Goal: Complete application form: Complete application form

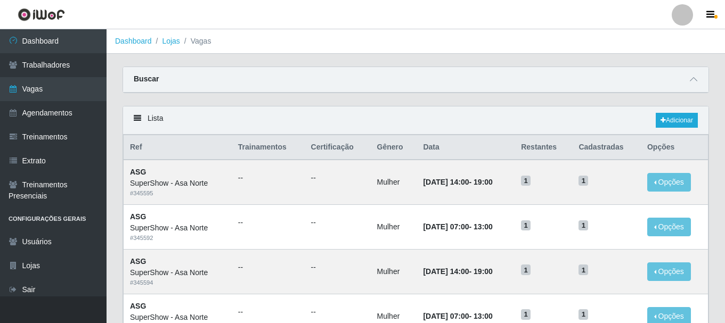
select select "16"
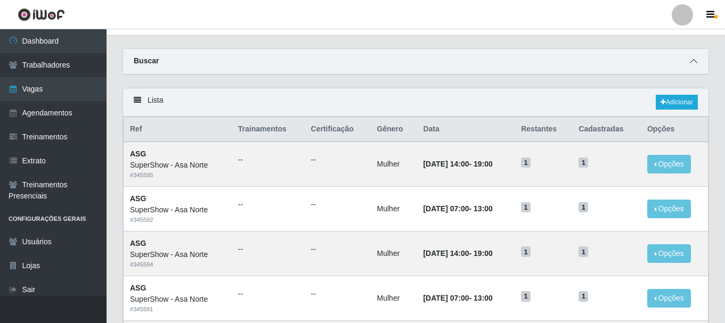
click at [695, 61] on icon at bounding box center [693, 61] width 7 height 7
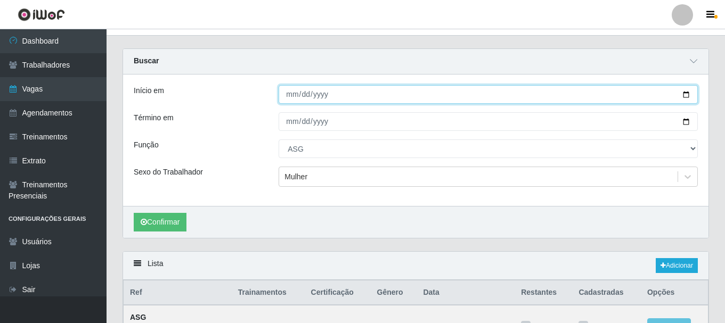
click at [687, 94] on input "[DATE]" at bounding box center [488, 94] width 419 height 19
type input "[DATE]"
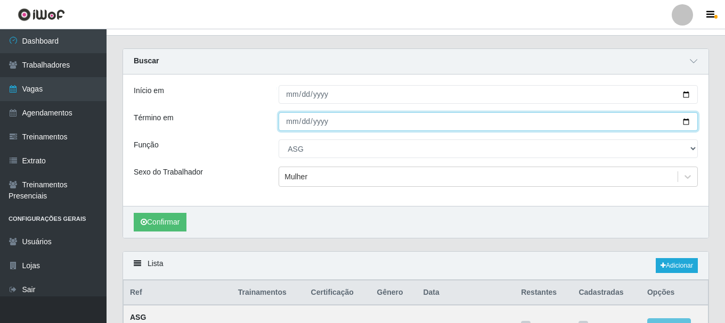
click at [690, 124] on input "[DATE]" at bounding box center [488, 121] width 419 height 19
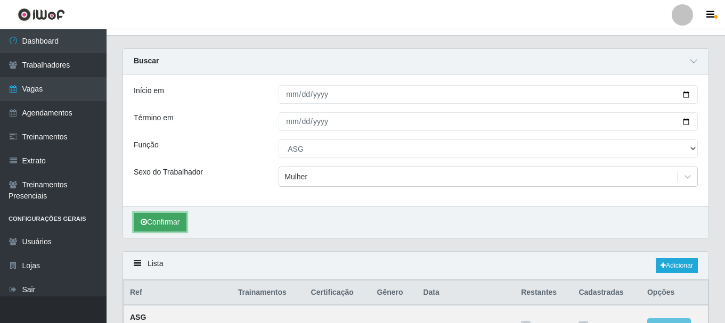
click at [167, 218] on button "Confirmar" at bounding box center [160, 222] width 53 height 19
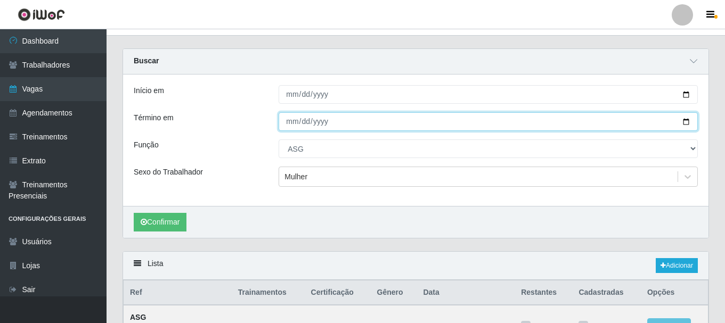
click at [688, 121] on input "[DATE]" at bounding box center [488, 121] width 419 height 19
type input "[DATE]"
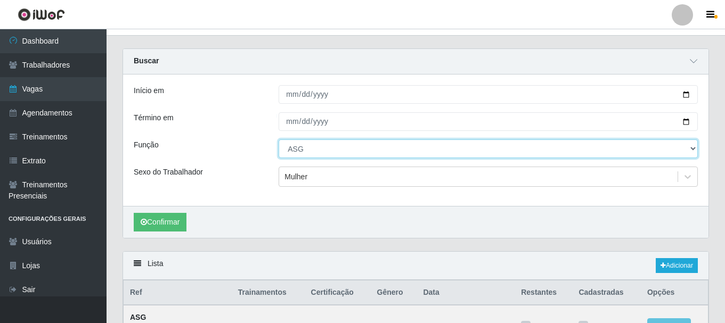
click at [692, 150] on select "[Selecione...] ASG ASG + ASG ++ Auxiliar de Depósito Auxiliar de Depósito + Aux…" at bounding box center [488, 149] width 419 height 19
select select "[Selecione...]"
click at [279, 140] on select "[Selecione...] ASG ASG + ASG ++ Auxiliar de Depósito Auxiliar de Depósito + Aux…" at bounding box center [488, 149] width 419 height 19
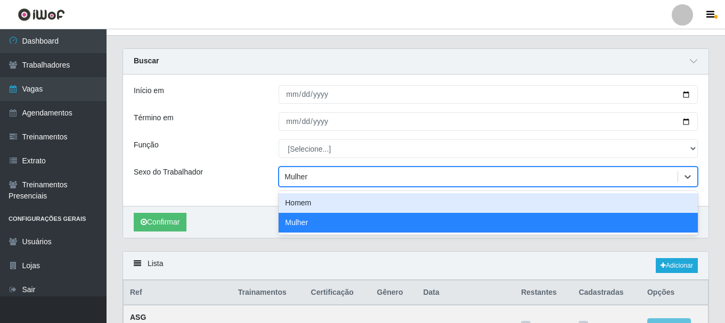
click at [312, 177] on div "Mulher" at bounding box center [478, 177] width 398 height 18
click at [312, 202] on div "Homem" at bounding box center [488, 203] width 419 height 20
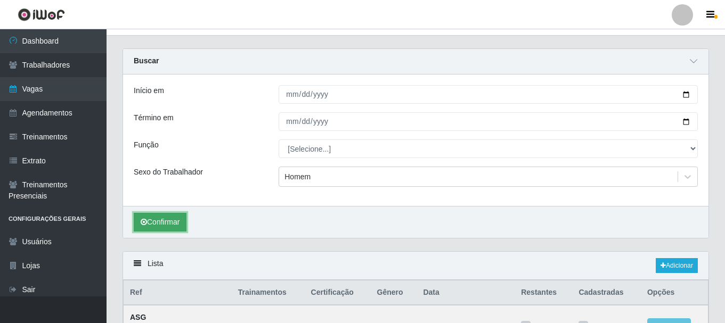
click at [173, 219] on button "Confirmar" at bounding box center [160, 222] width 53 height 19
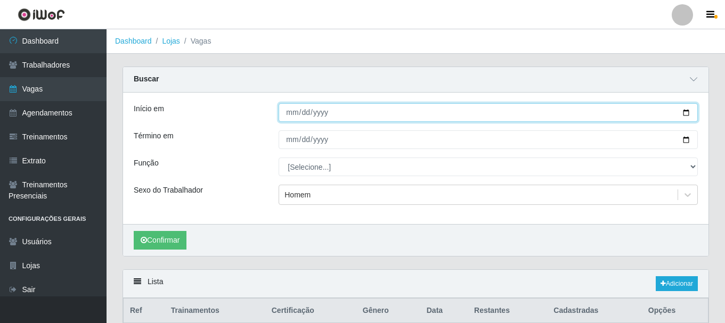
click at [687, 112] on input "[DATE]" at bounding box center [488, 112] width 419 height 19
type input "[DATE]"
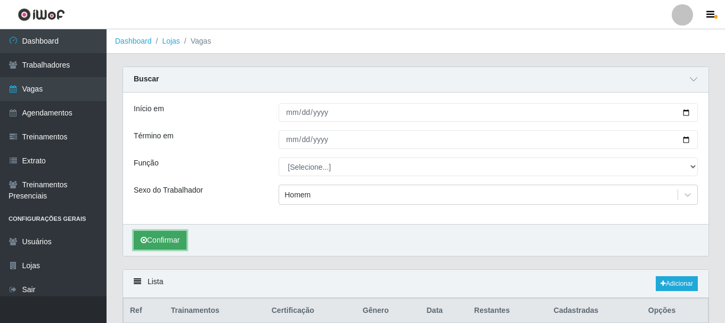
click at [165, 236] on button "Confirmar" at bounding box center [160, 240] width 53 height 19
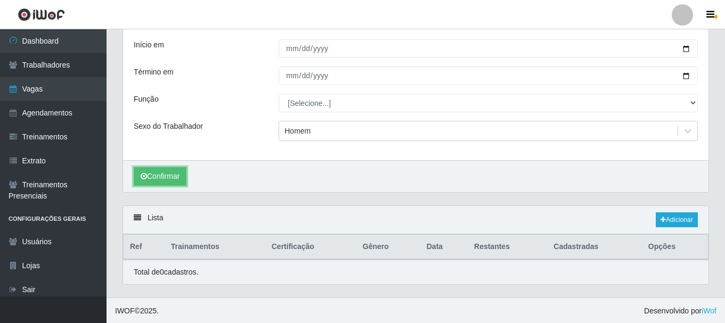
scroll to position [66, 0]
click at [161, 177] on button "Confirmar" at bounding box center [160, 175] width 53 height 19
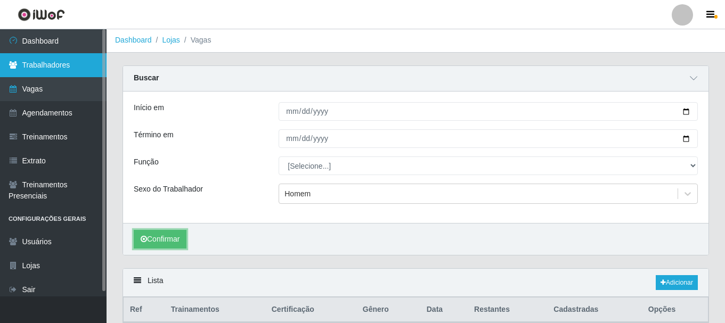
scroll to position [0, 0]
click at [59, 62] on link "Trabalhadores" at bounding box center [53, 65] width 107 height 24
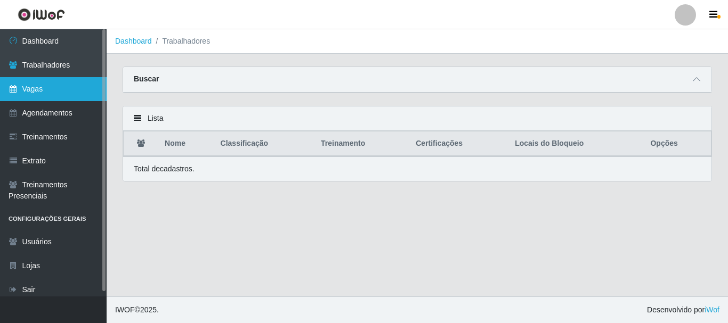
click at [47, 88] on link "Vagas" at bounding box center [53, 89] width 107 height 24
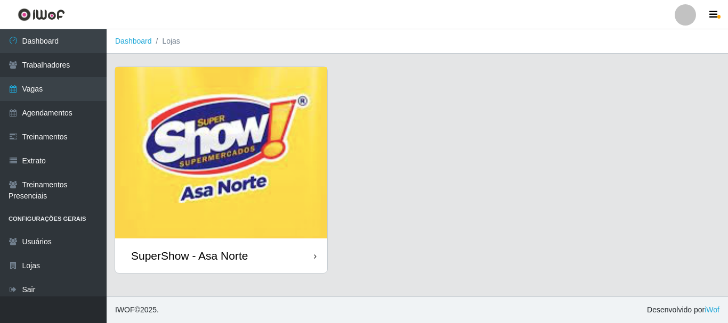
click at [243, 169] on img at bounding box center [221, 153] width 212 height 172
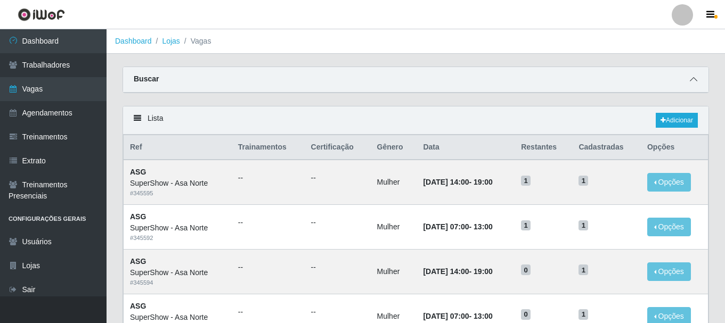
click at [697, 80] on span at bounding box center [693, 80] width 13 height 12
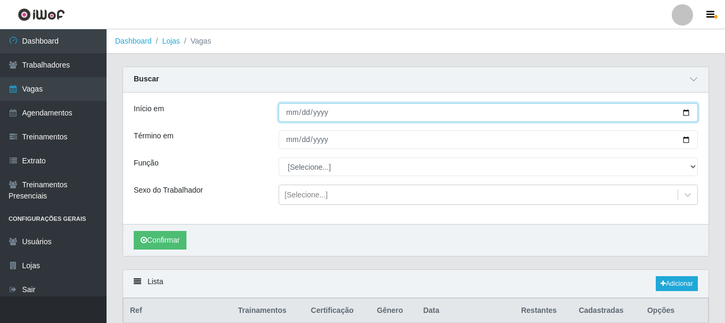
click at [686, 111] on input "Início em" at bounding box center [488, 112] width 419 height 19
type input "[DATE]"
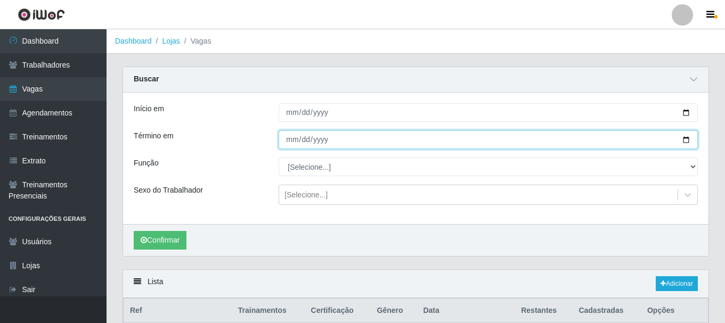
click at [690, 139] on input "Término em" at bounding box center [488, 140] width 419 height 19
type input "[DATE]"
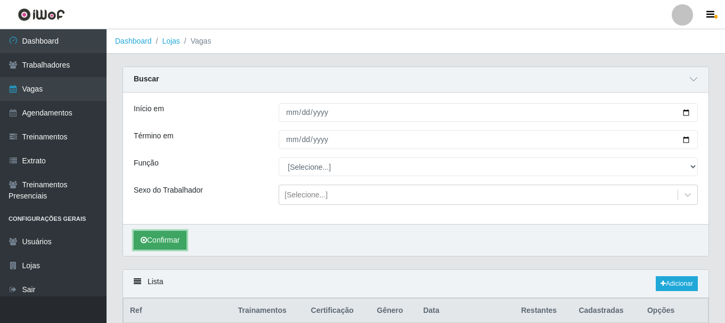
click at [177, 239] on button "Confirmar" at bounding box center [160, 240] width 53 height 19
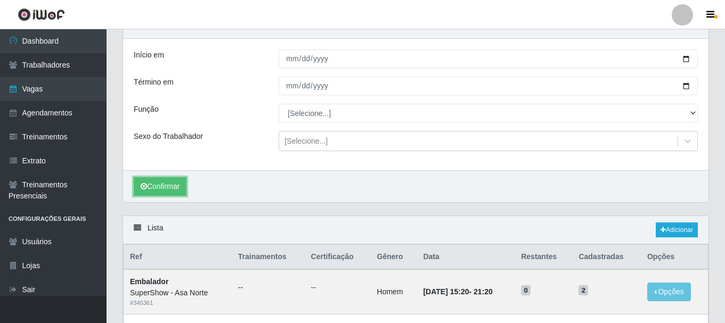
scroll to position [53, 0]
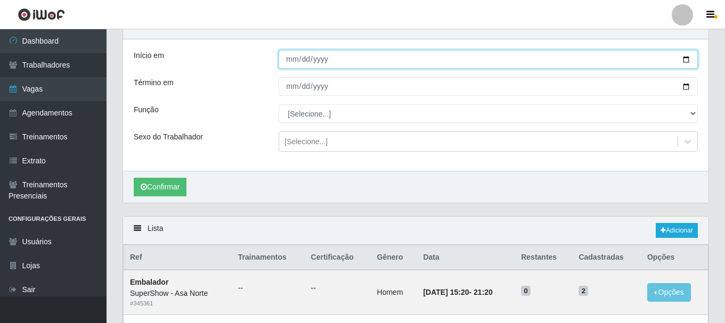
click at [687, 61] on input "[DATE]" at bounding box center [488, 59] width 419 height 19
type input "[DATE]"
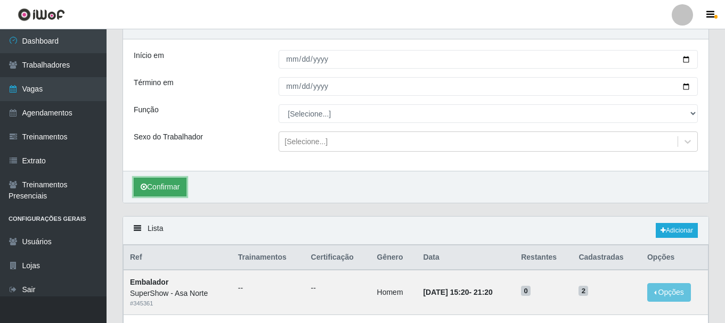
click at [158, 186] on button "Confirmar" at bounding box center [160, 187] width 53 height 19
